Goal: Task Accomplishment & Management: Complete application form

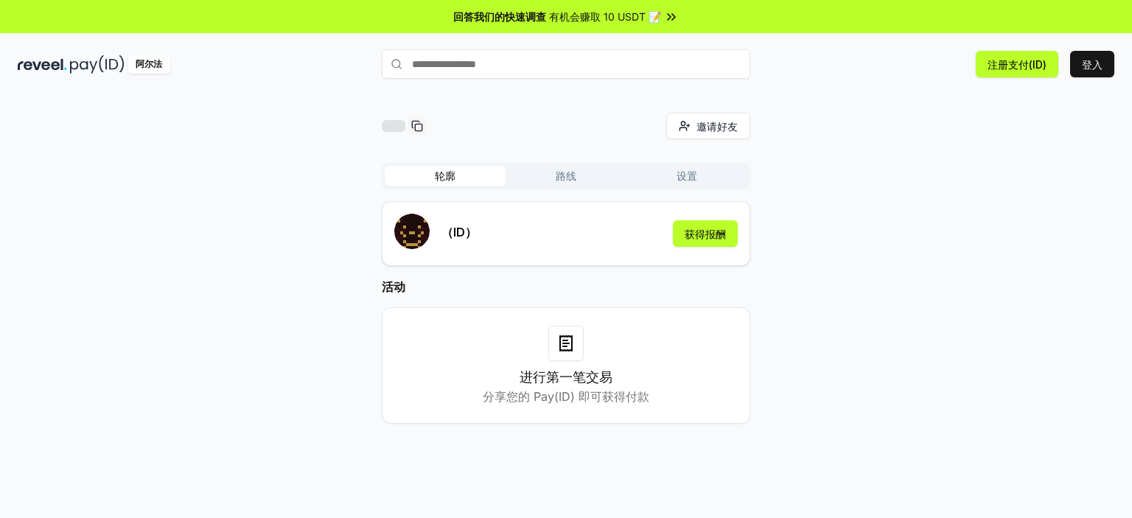
click at [863, 182] on div "邀请好友 邀请 轮廓 路线 设置 （ID） 获得报酬 活动 进行第一笔交易 分享您的 Pay(ID) 即可获得付款" at bounding box center [566, 280] width 1097 height 335
click at [1086, 62] on font "登入" at bounding box center [1092, 64] width 21 height 13
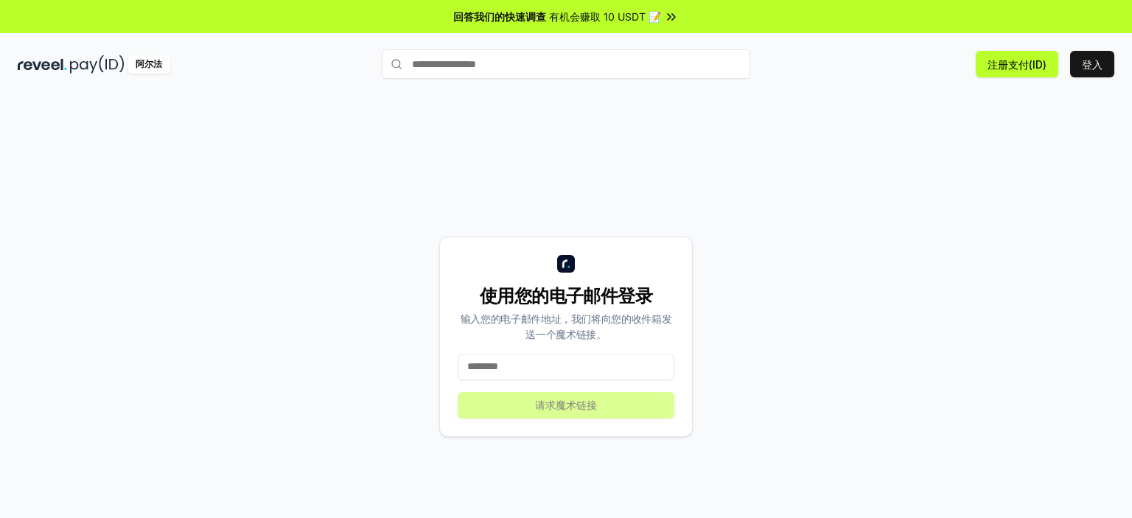
click at [529, 364] on input at bounding box center [566, 367] width 217 height 27
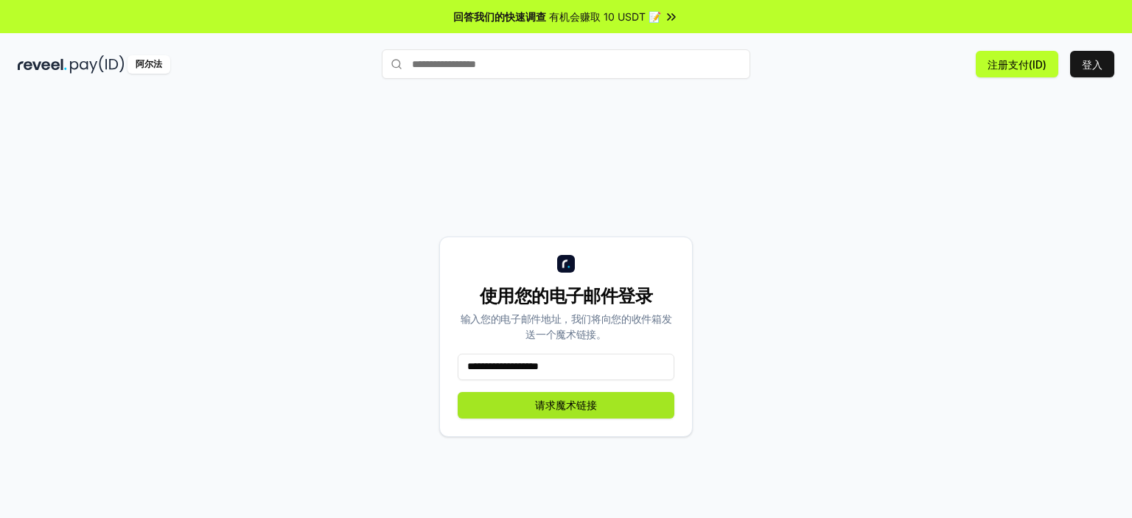
type input "**********"
click at [520, 412] on button "请求魔术链接" at bounding box center [566, 405] width 217 height 27
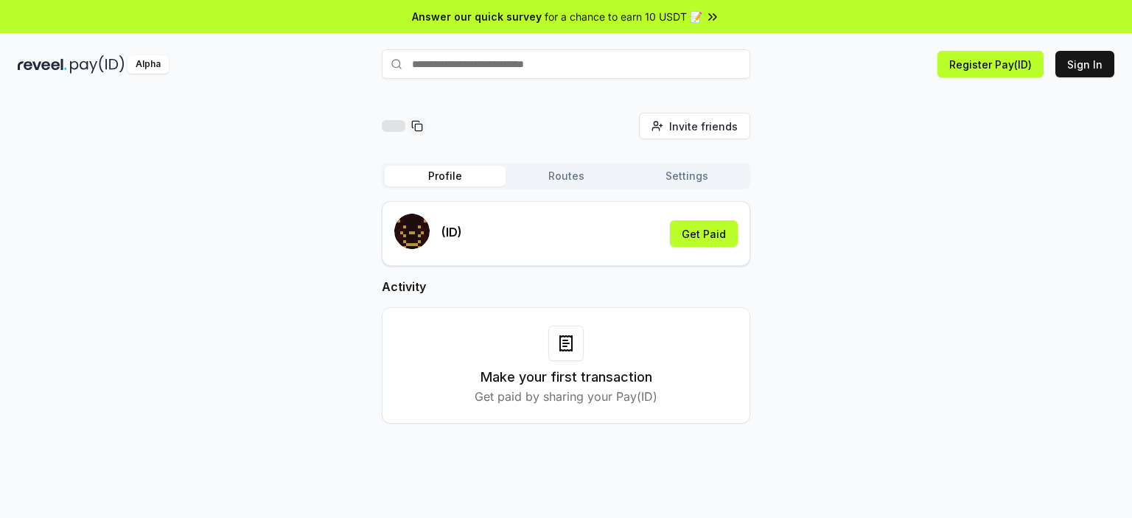
click at [764, 305] on div "Invite friends Invite Profile Routes Settings (ID) Get Paid Activity Make your …" at bounding box center [566, 280] width 1097 height 335
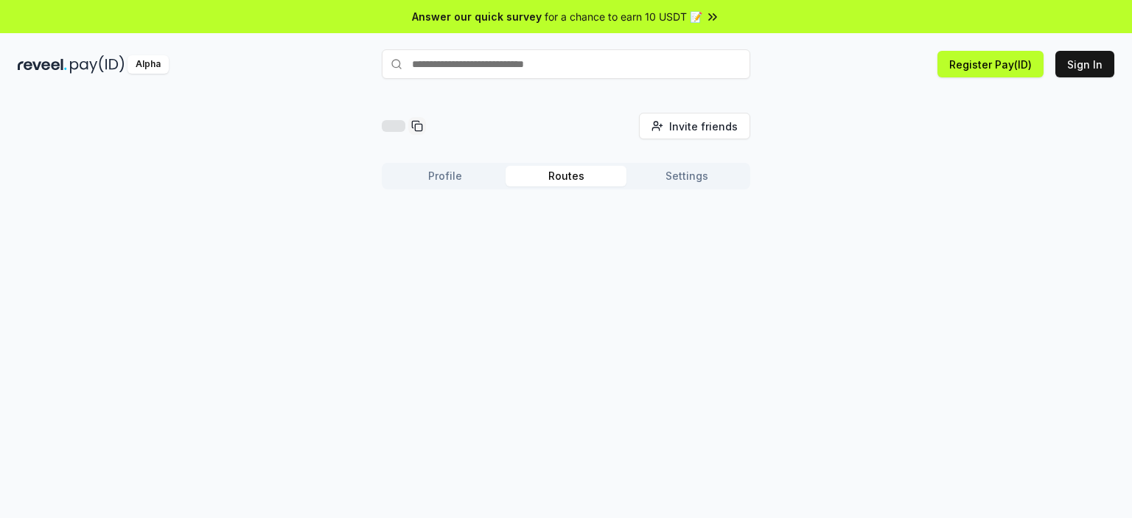
click at [576, 184] on button "Routes" at bounding box center [566, 176] width 121 height 21
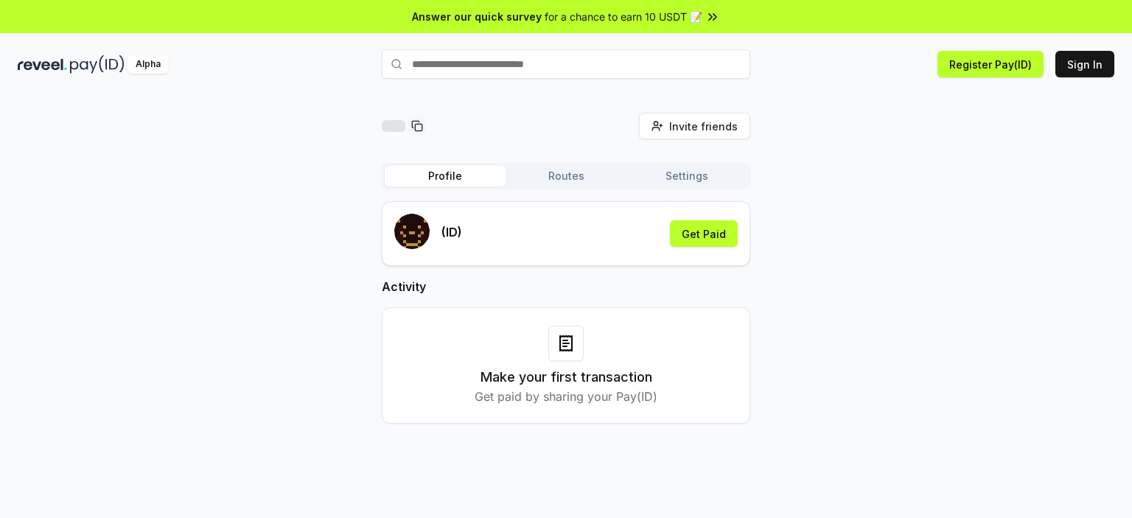
click at [456, 180] on button "Profile" at bounding box center [445, 176] width 121 height 21
click at [571, 343] on icon at bounding box center [566, 344] width 18 height 18
click at [546, 404] on p "Get paid by sharing your Pay(ID)" at bounding box center [566, 397] width 183 height 18
click at [257, 374] on div "Invite friends Invite Profile Routes Settings (ID) Get Paid Activity Make your …" at bounding box center [566, 280] width 1097 height 335
